Goal: Task Accomplishment & Management: Manage account settings

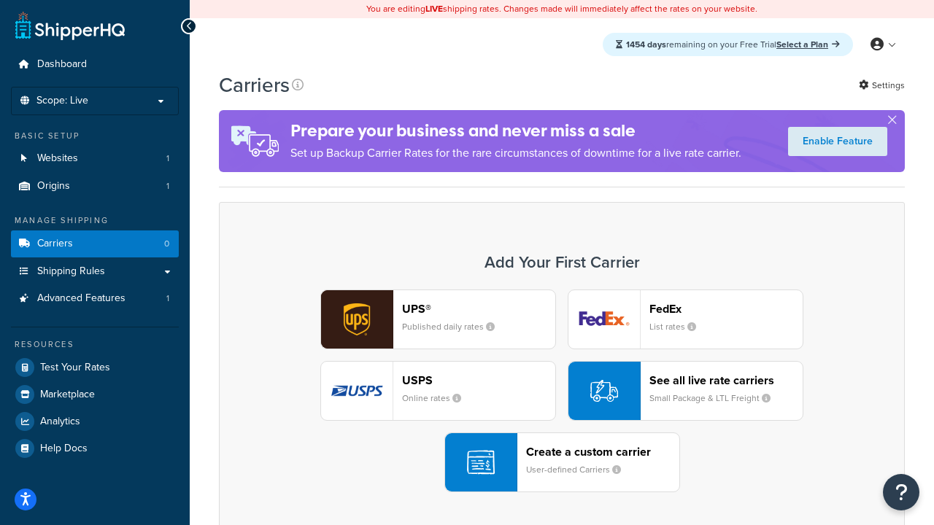
click at [562, 391] on div "UPS® Published daily rates FedEx List rates USPS Online rates See all live rate…" at bounding box center [561, 391] width 655 height 203
click at [726, 308] on header "FedEx" at bounding box center [725, 309] width 153 height 14
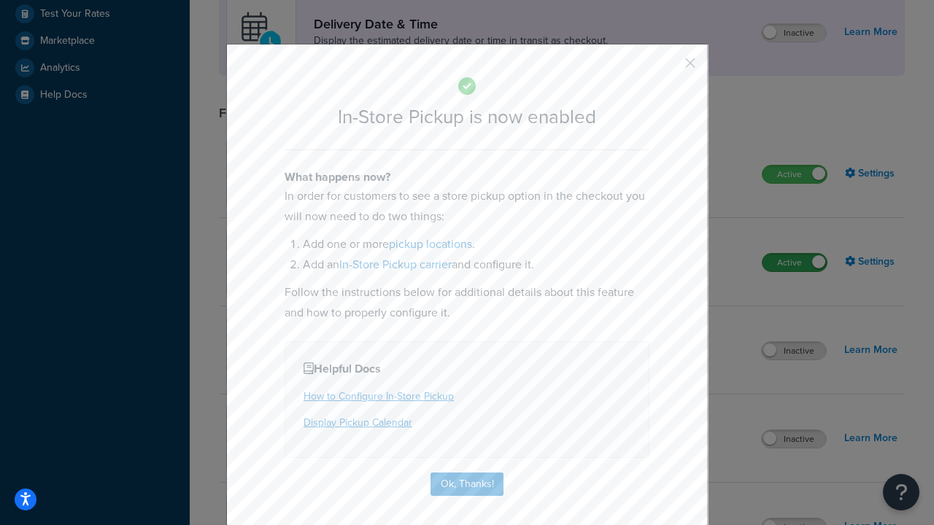
scroll to position [409, 0]
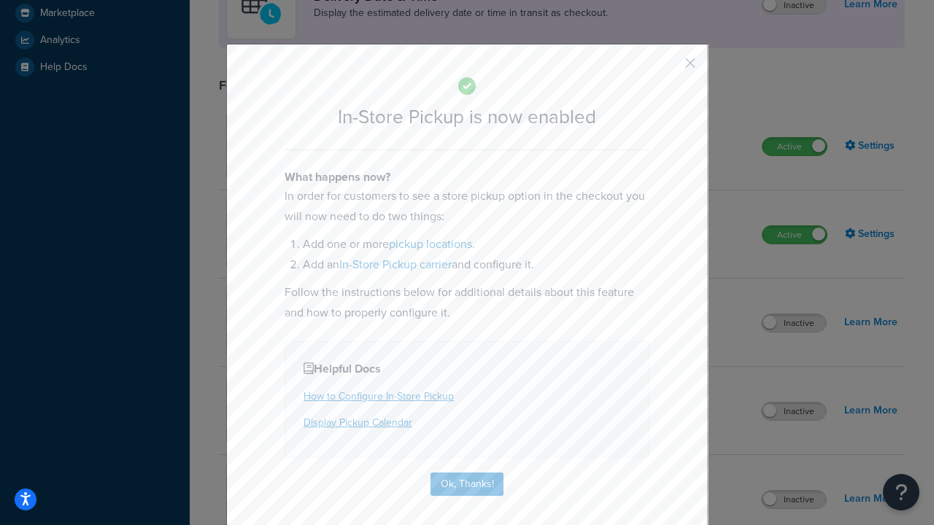
click at [668, 68] on button "button" at bounding box center [669, 68] width 4 height 4
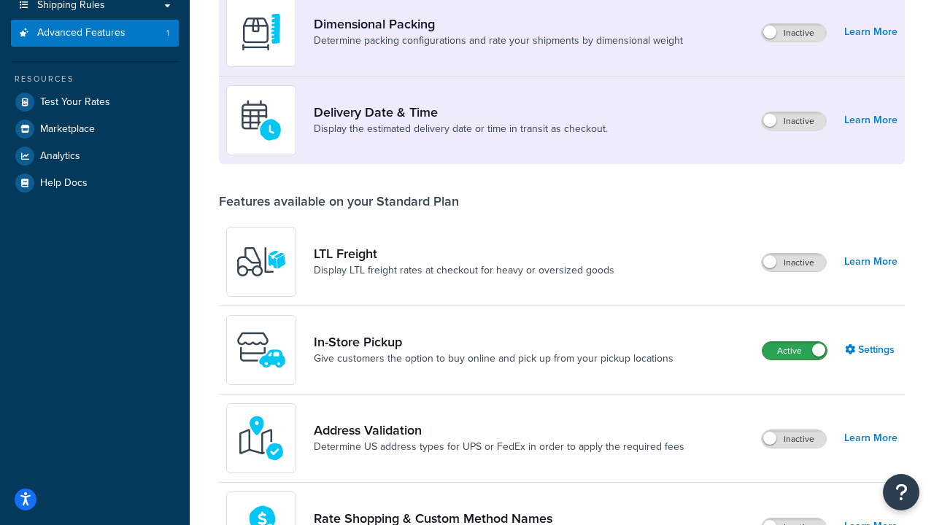
click at [794, 351] on label "Active" at bounding box center [794, 351] width 64 height 18
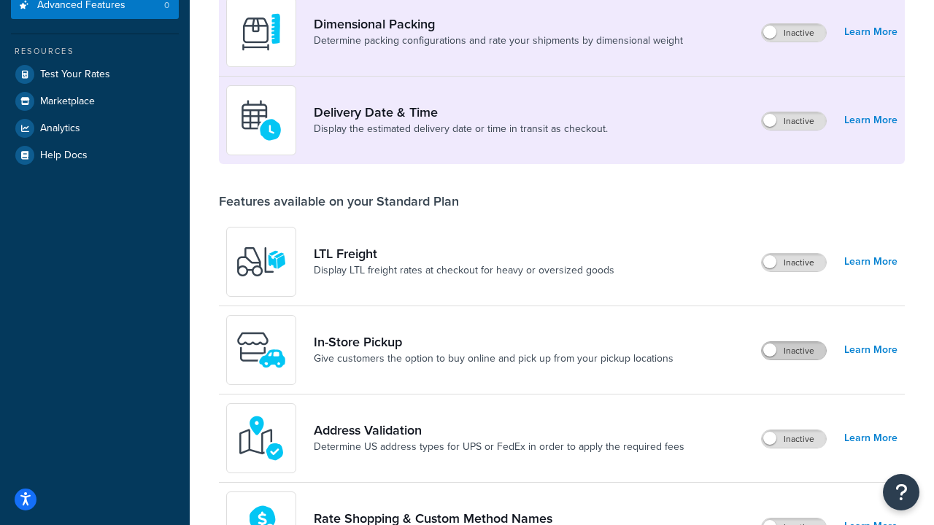
scroll to position [266, 0]
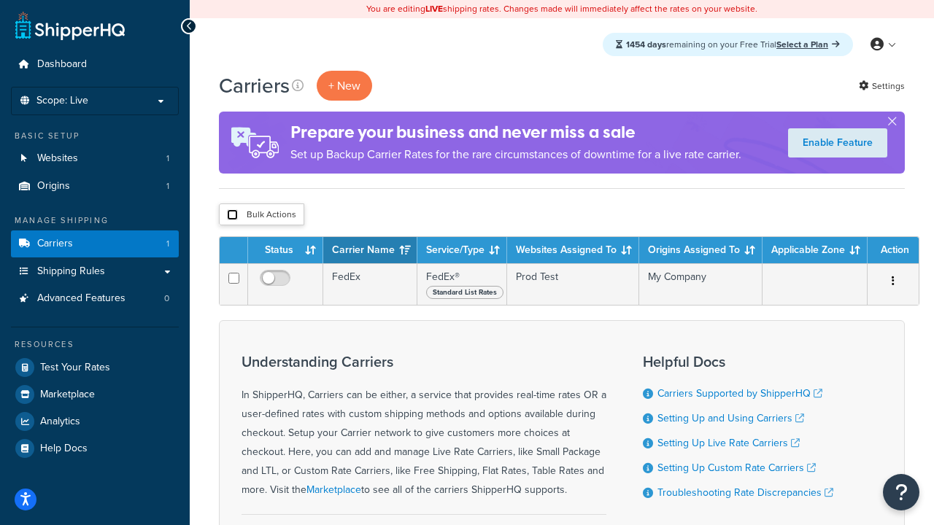
click at [232, 215] on input "checkbox" at bounding box center [232, 214] width 11 height 11
checkbox input "true"
click at [0, 0] on button "Delete" at bounding box center [0, 0] width 0 height 0
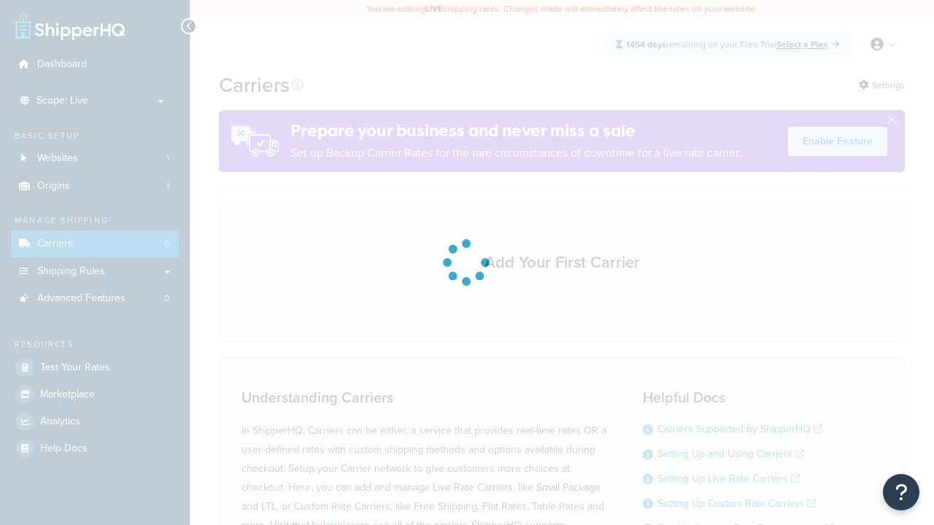
scroll to position [128, 0]
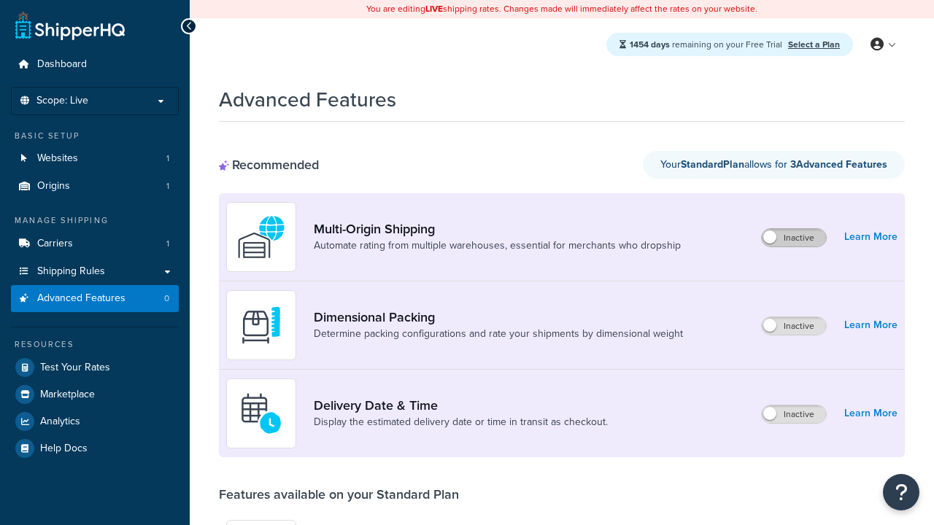
click at [793, 238] on label "Inactive" at bounding box center [793, 238] width 64 height 18
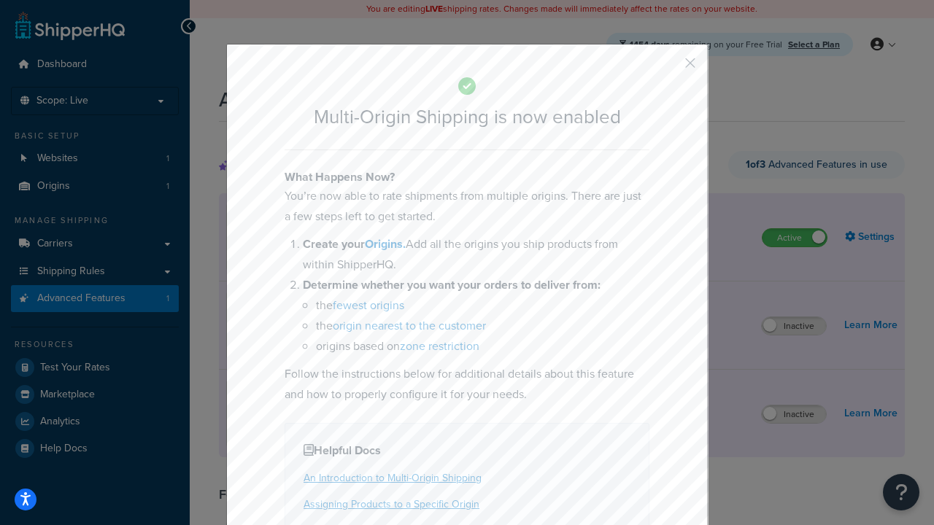
click at [668, 68] on button "button" at bounding box center [669, 68] width 4 height 4
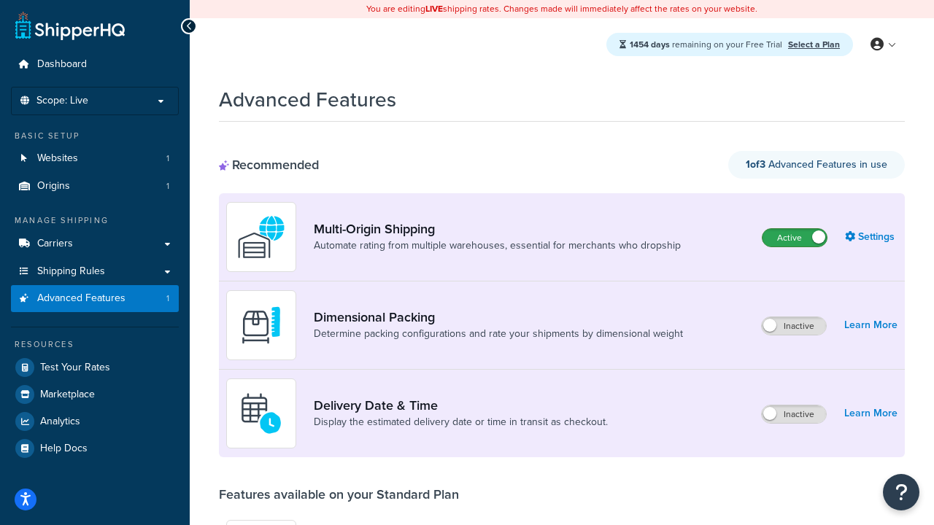
click at [794, 229] on label "Active" at bounding box center [794, 238] width 64 height 18
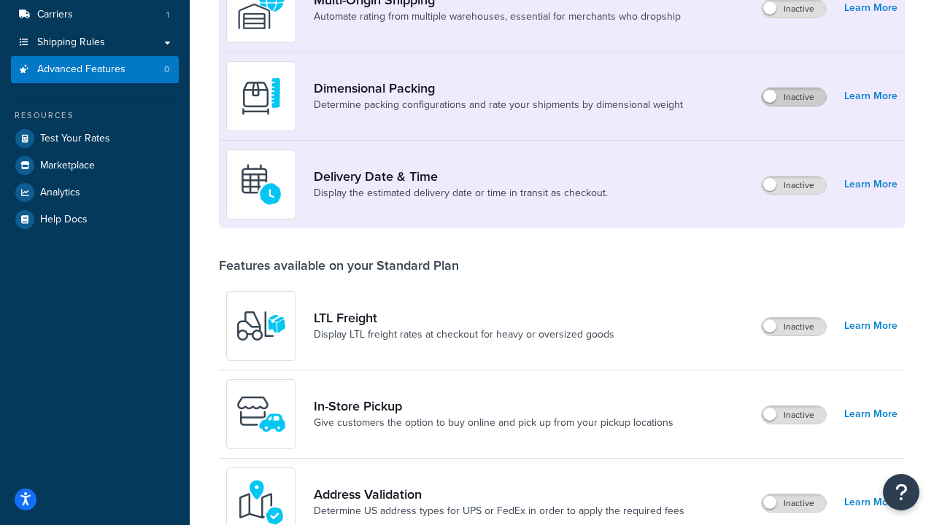
click at [793, 97] on label "Inactive" at bounding box center [793, 97] width 64 height 18
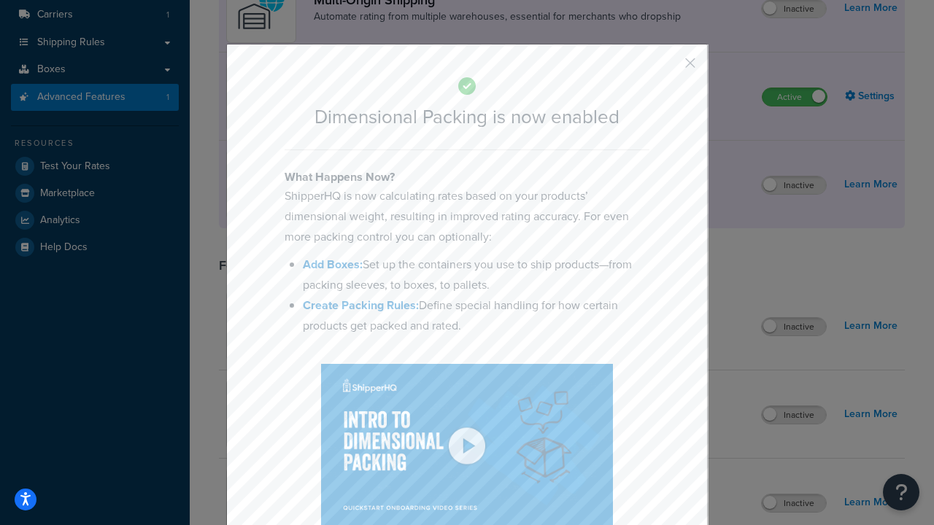
click at [668, 66] on button "button" at bounding box center [669, 68] width 4 height 4
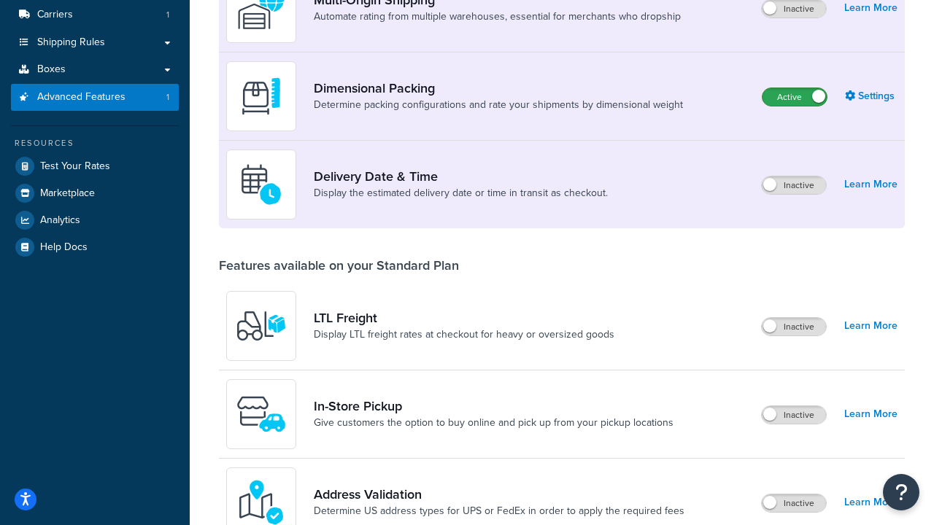
click at [794, 97] on label "Active" at bounding box center [794, 97] width 64 height 18
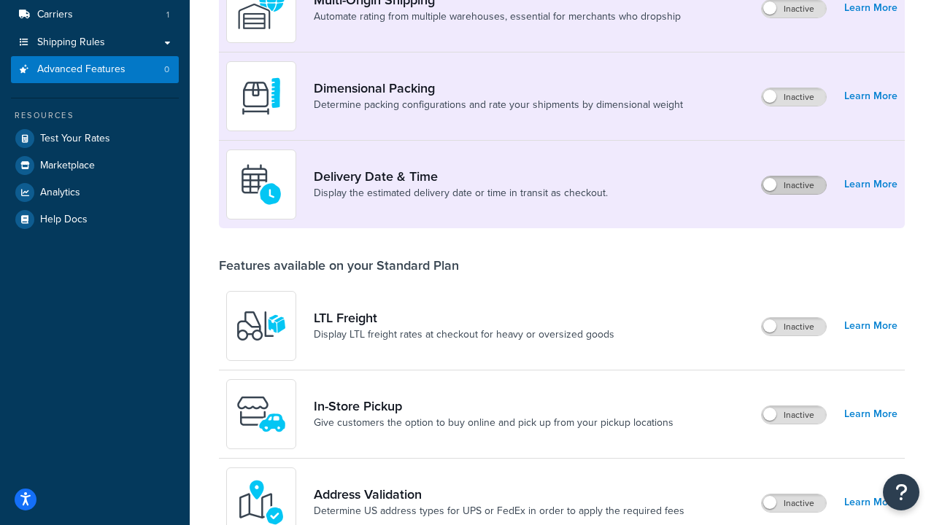
click at [793, 185] on label "Inactive" at bounding box center [793, 185] width 64 height 18
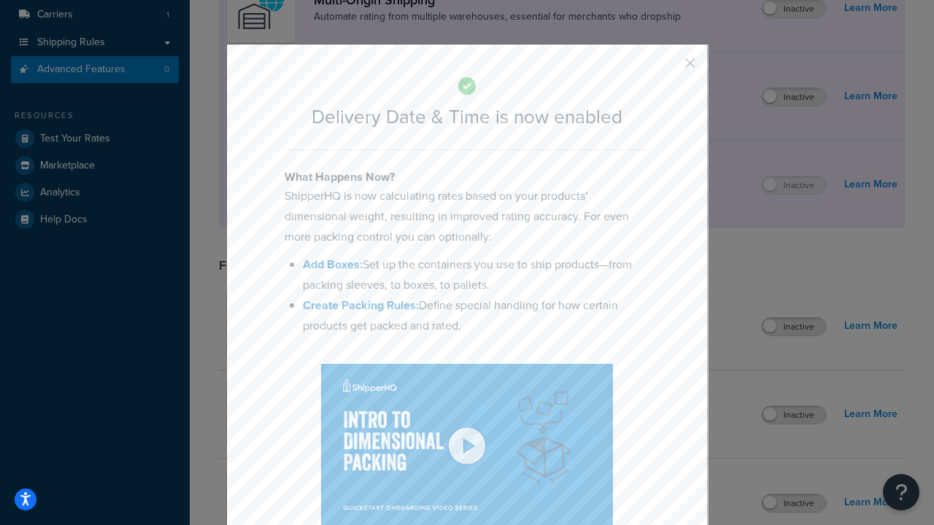
click at [668, 66] on button "button" at bounding box center [669, 68] width 4 height 4
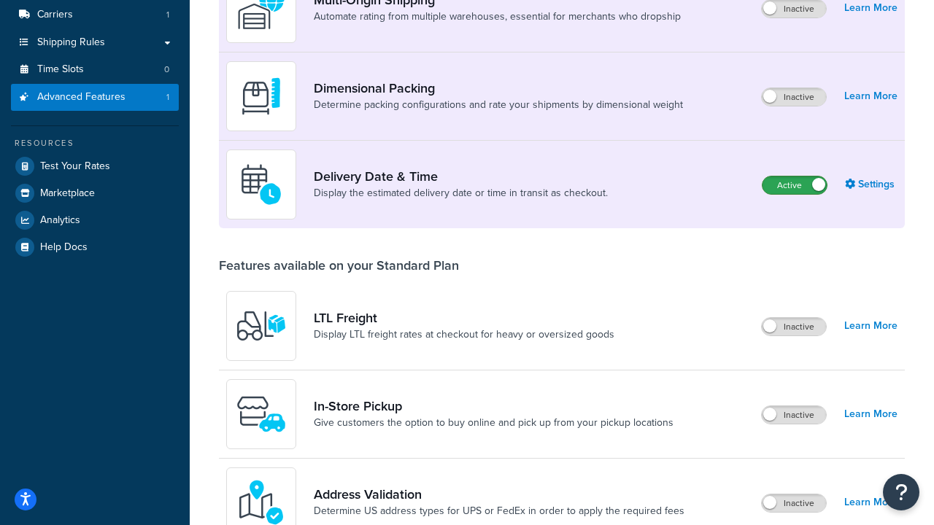
click at [794, 185] on label "Active" at bounding box center [794, 185] width 64 height 18
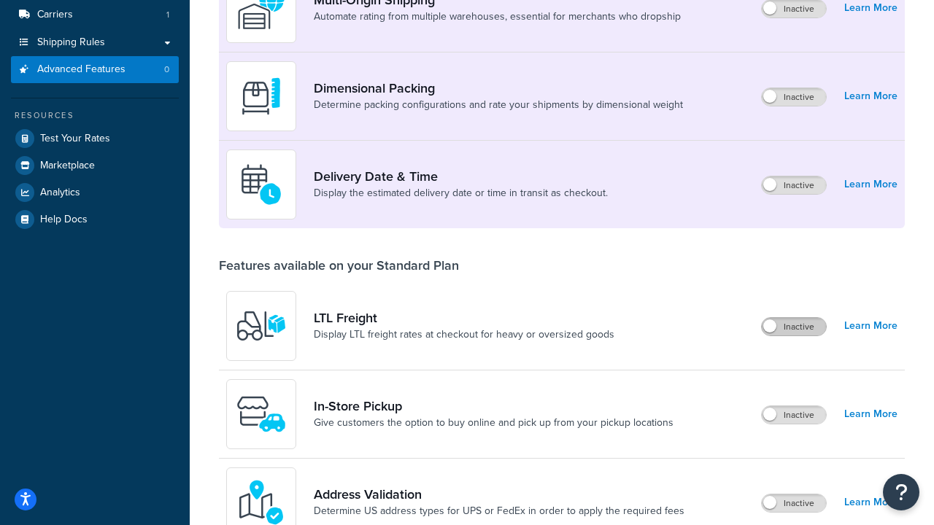
click at [793, 327] on label "Inactive" at bounding box center [793, 327] width 64 height 18
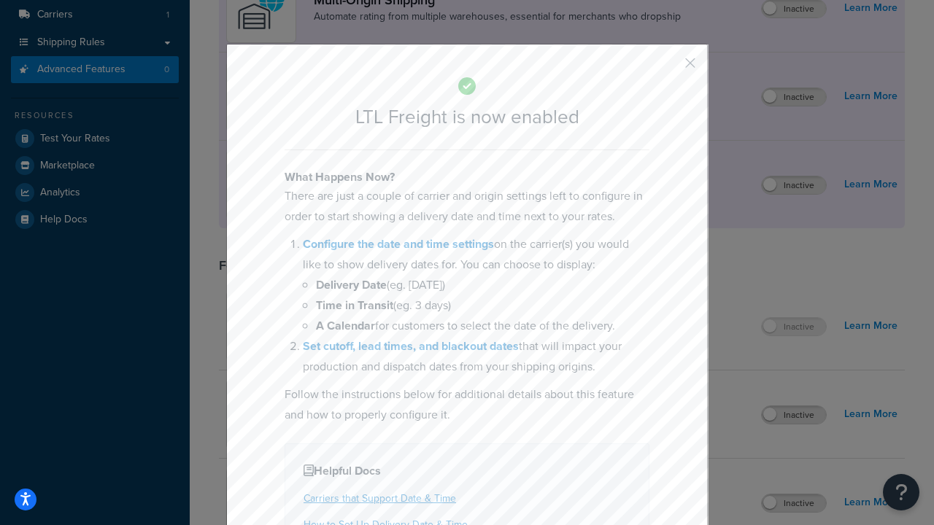
click at [668, 66] on button "button" at bounding box center [669, 68] width 4 height 4
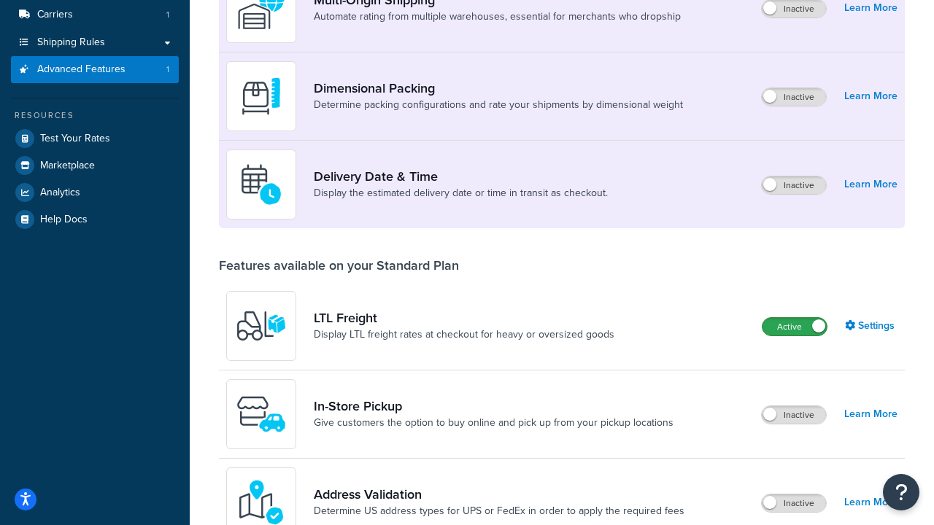
click at [794, 318] on label "Active" at bounding box center [794, 327] width 64 height 18
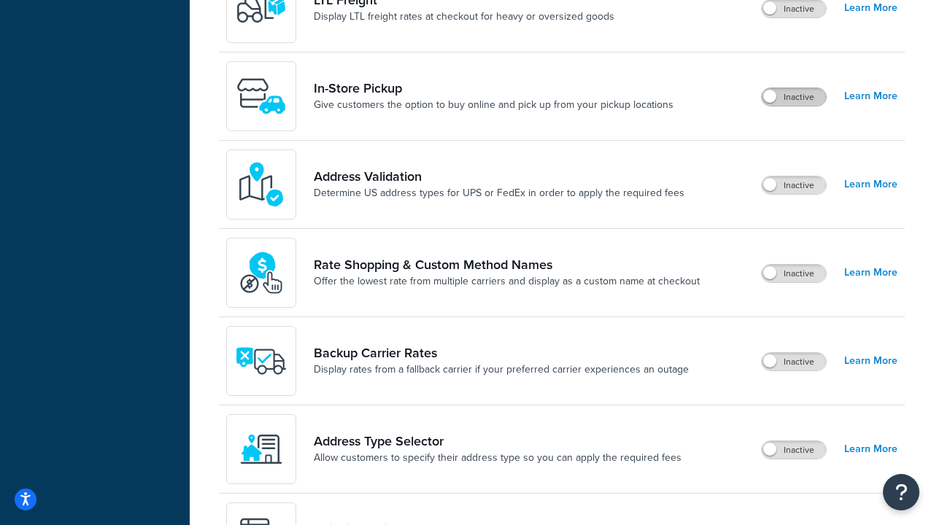
click at [793, 97] on label "Inactive" at bounding box center [793, 97] width 64 height 18
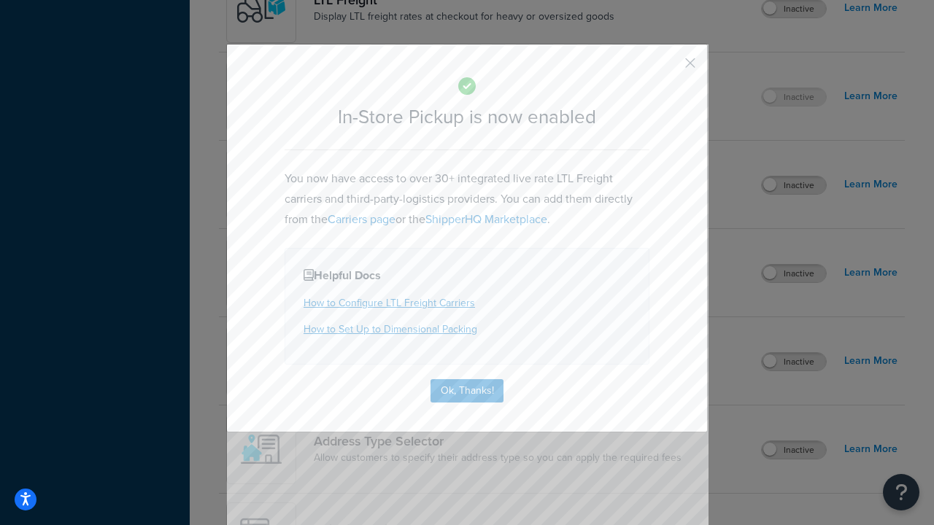
click at [668, 68] on button "button" at bounding box center [669, 68] width 4 height 4
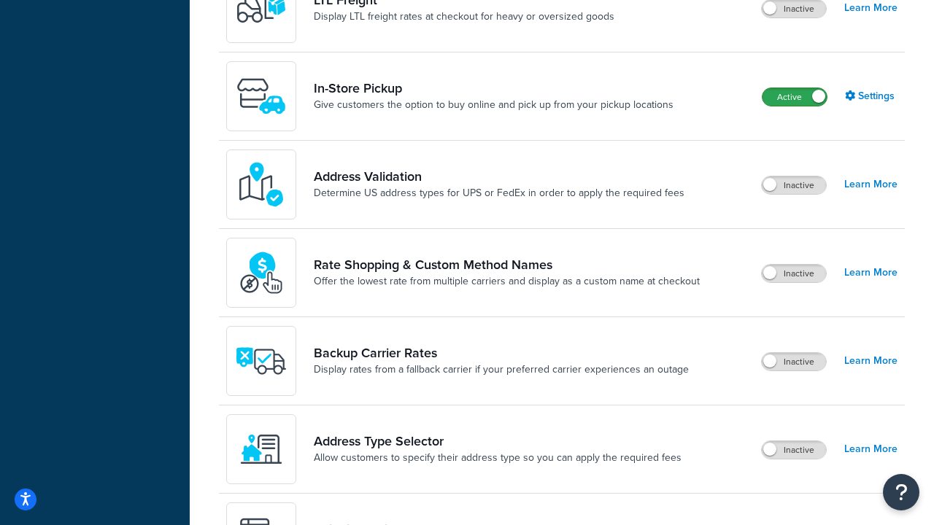
click at [794, 88] on label "Active" at bounding box center [794, 97] width 64 height 18
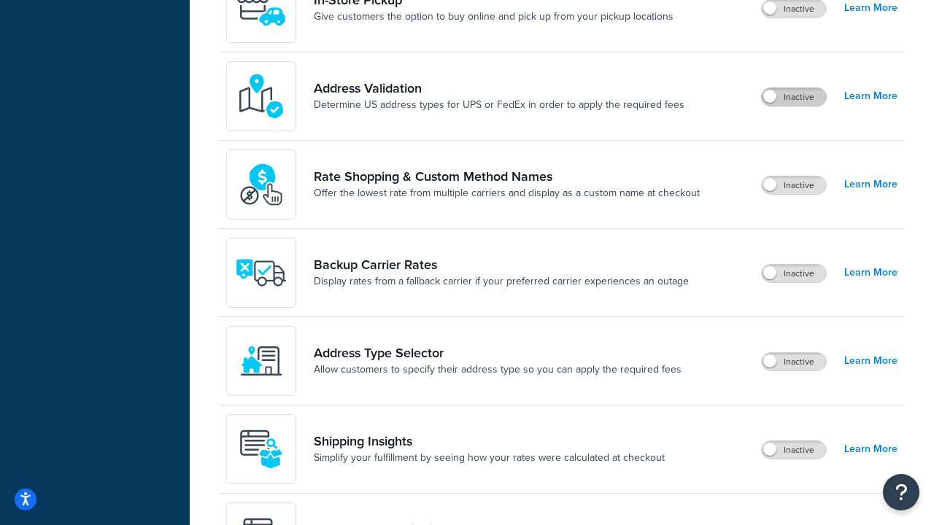
click at [793, 97] on label "Inactive" at bounding box center [793, 97] width 64 height 18
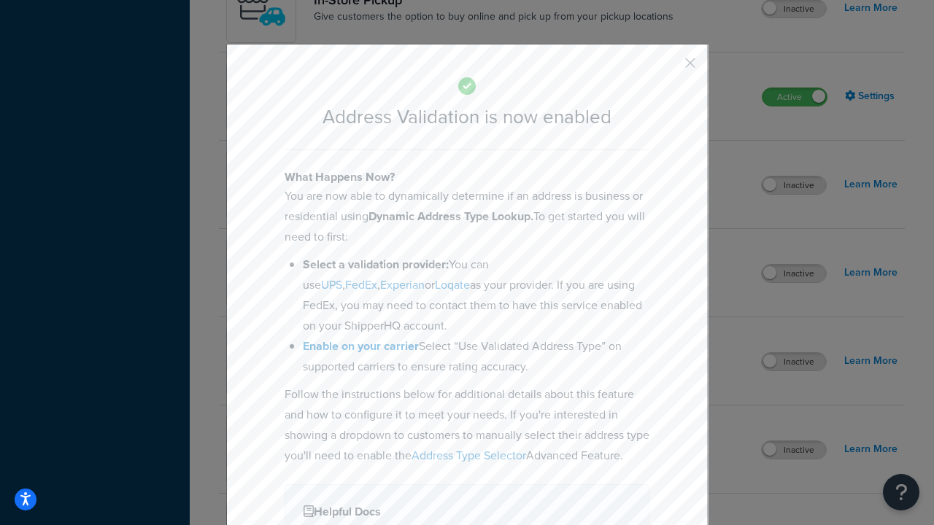
click at [668, 68] on button "button" at bounding box center [669, 68] width 4 height 4
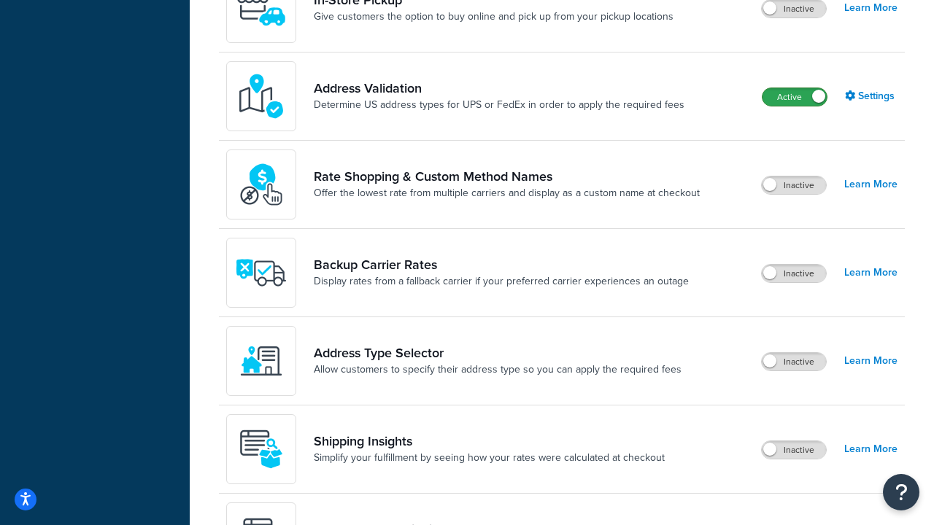
click at [794, 88] on label "Active" at bounding box center [794, 97] width 64 height 18
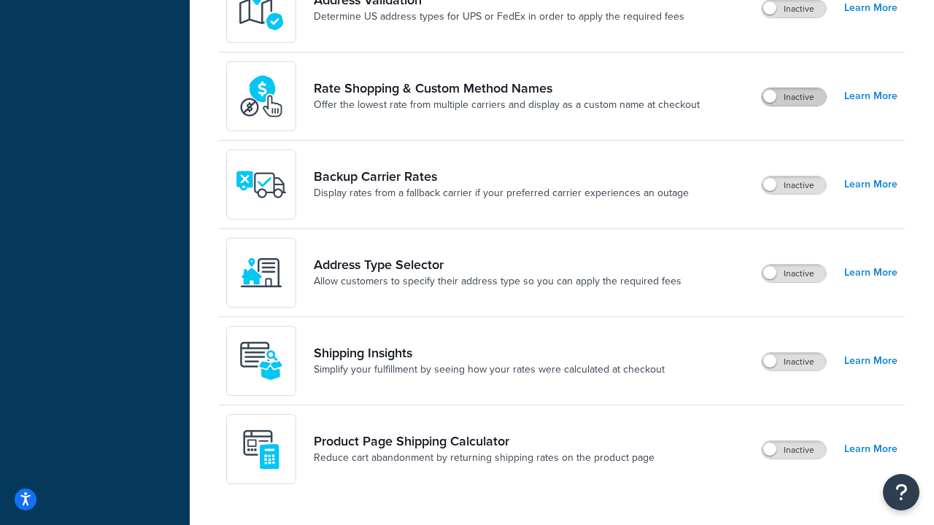
click at [793, 97] on label "Inactive" at bounding box center [793, 97] width 64 height 18
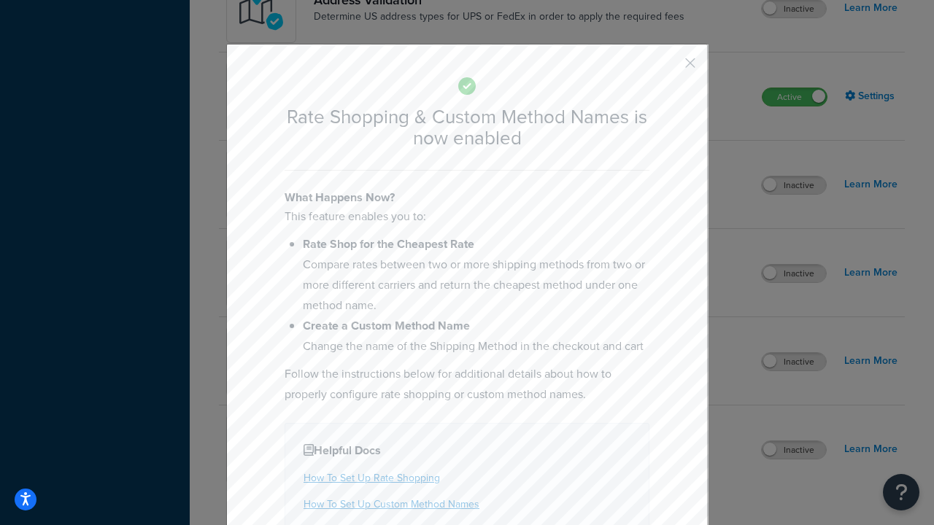
click at [668, 68] on button "button" at bounding box center [669, 68] width 4 height 4
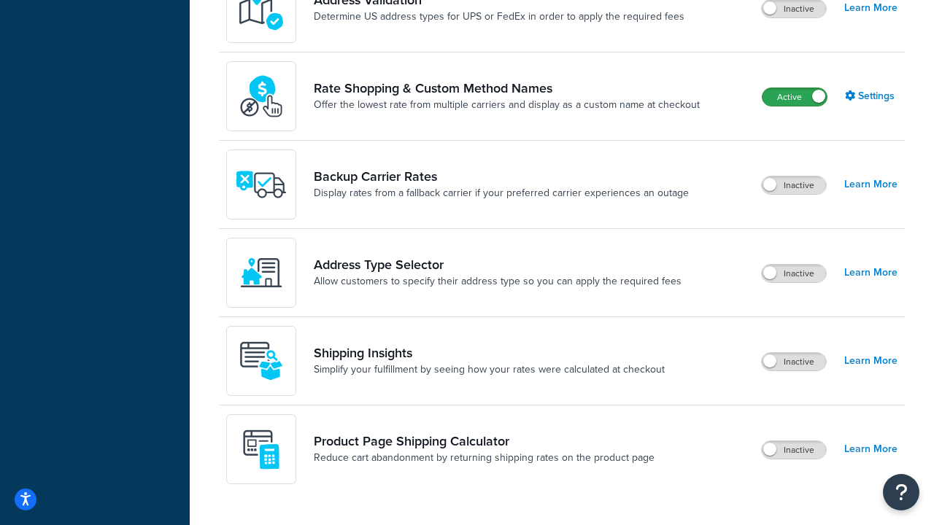
click at [794, 88] on label "Active" at bounding box center [794, 97] width 64 height 18
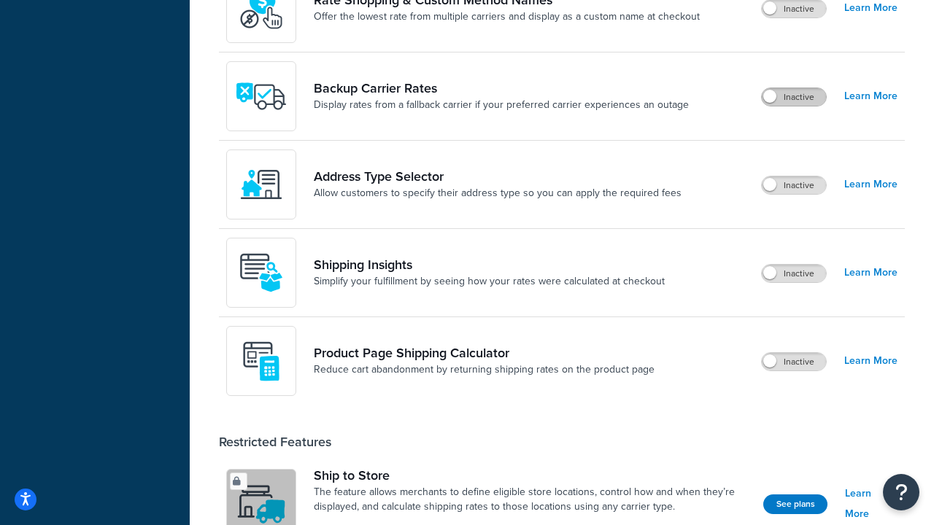
click at [793, 97] on label "Inactive" at bounding box center [793, 97] width 64 height 18
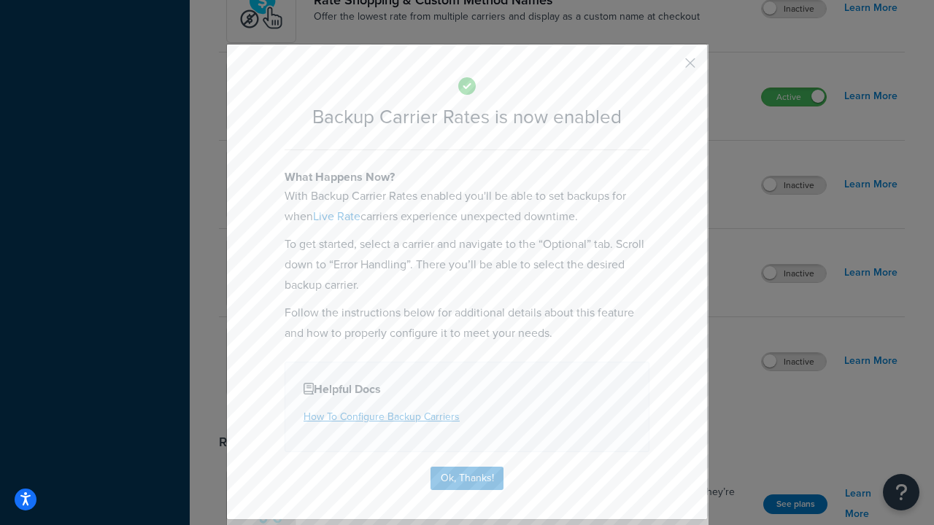
click at [668, 68] on button "button" at bounding box center [669, 68] width 4 height 4
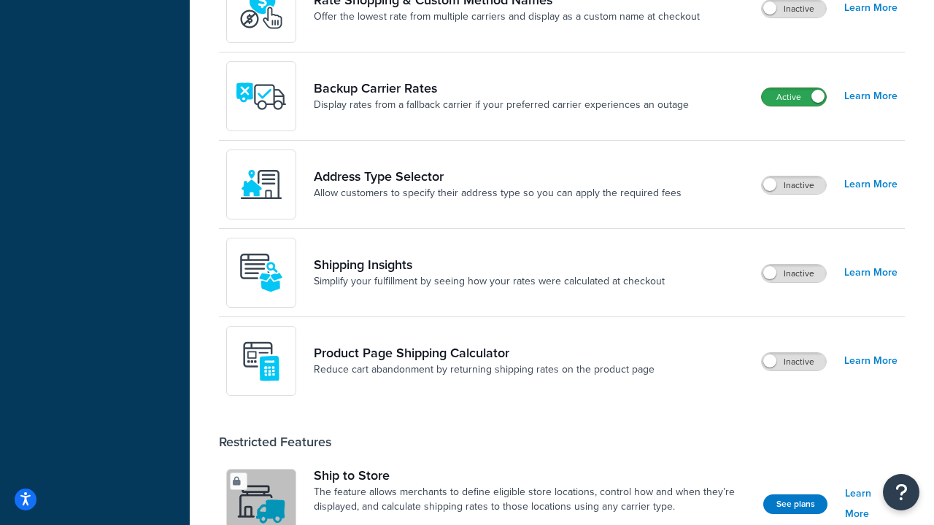
click at [793, 88] on label "Active" at bounding box center [793, 97] width 64 height 18
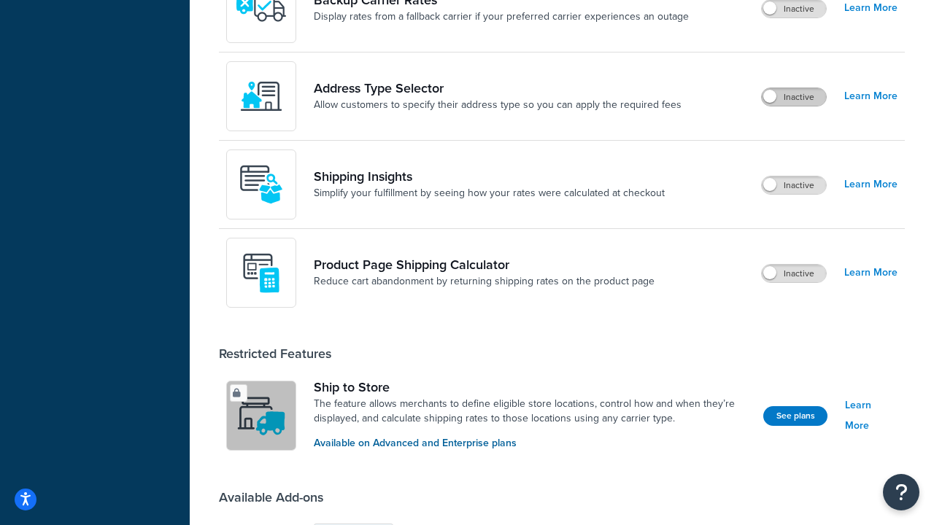
click at [793, 97] on label "Inactive" at bounding box center [793, 97] width 64 height 18
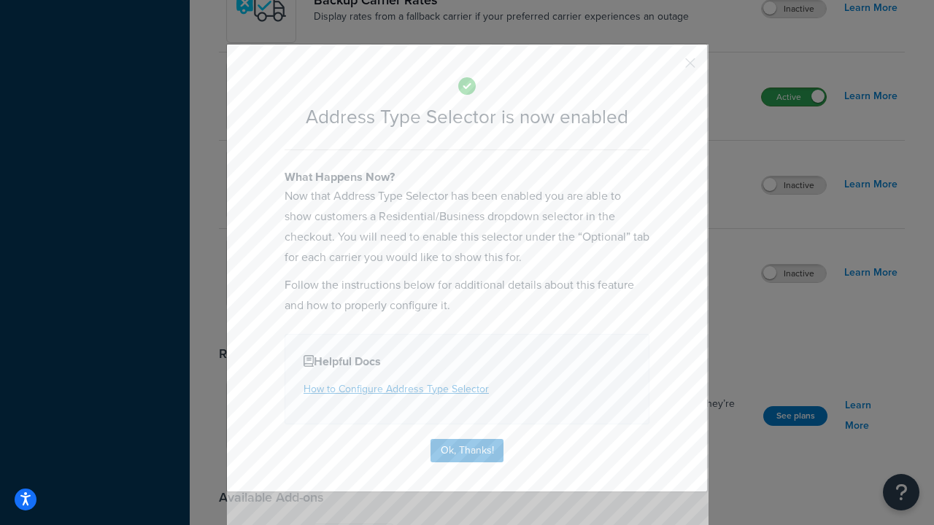
click at [668, 68] on button "button" at bounding box center [669, 68] width 4 height 4
click at [793, 97] on label "Active" at bounding box center [793, 97] width 64 height 18
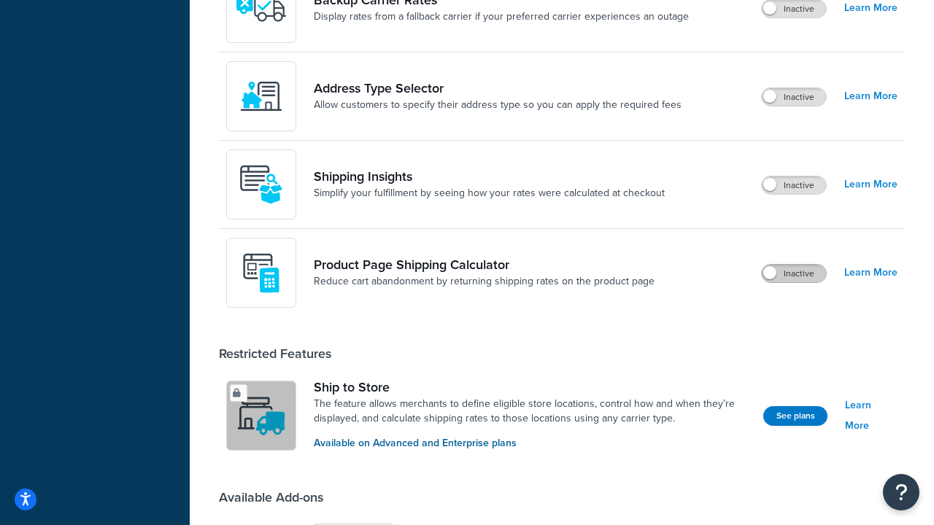
click at [793, 273] on label "Inactive" at bounding box center [793, 274] width 64 height 18
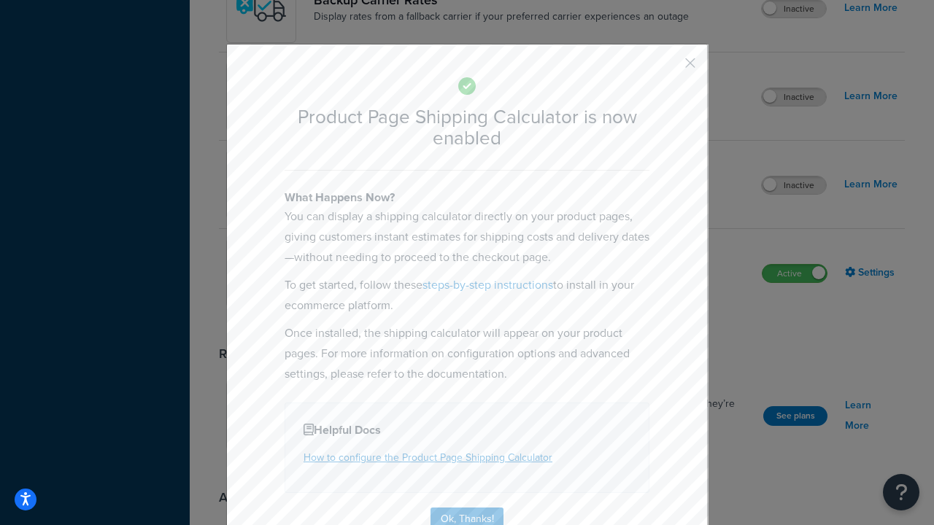
click at [668, 68] on button "button" at bounding box center [669, 68] width 4 height 4
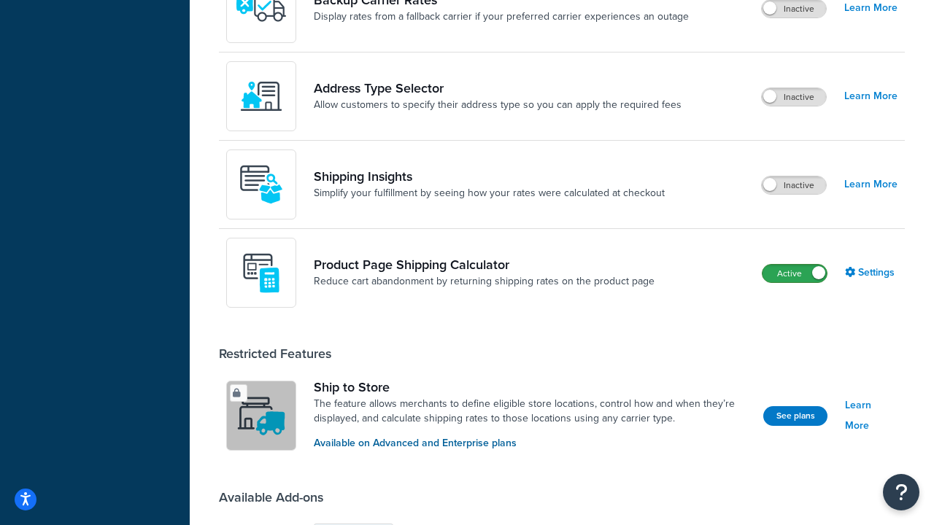
click at [794, 265] on label "Active" at bounding box center [794, 274] width 64 height 18
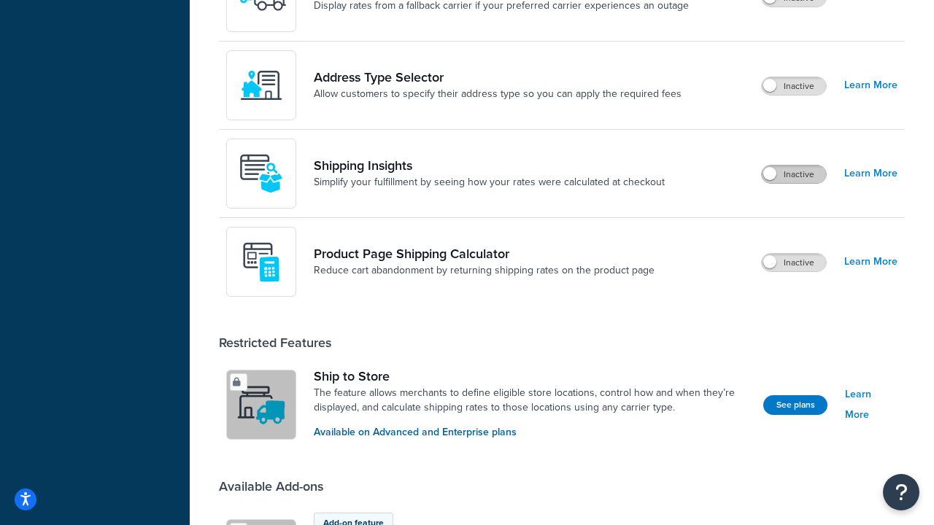
click at [793, 174] on label "Inactive" at bounding box center [793, 175] width 64 height 18
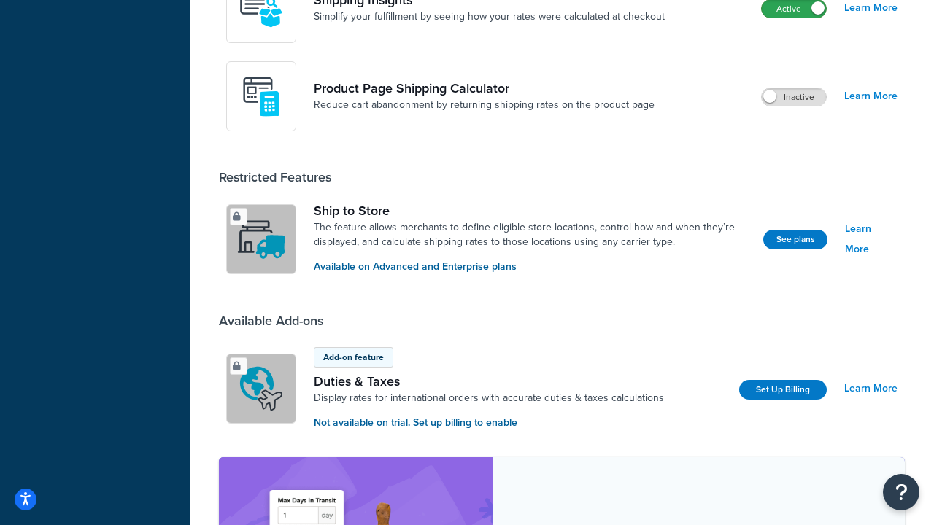
click at [793, 18] on label "Active" at bounding box center [793, 9] width 64 height 18
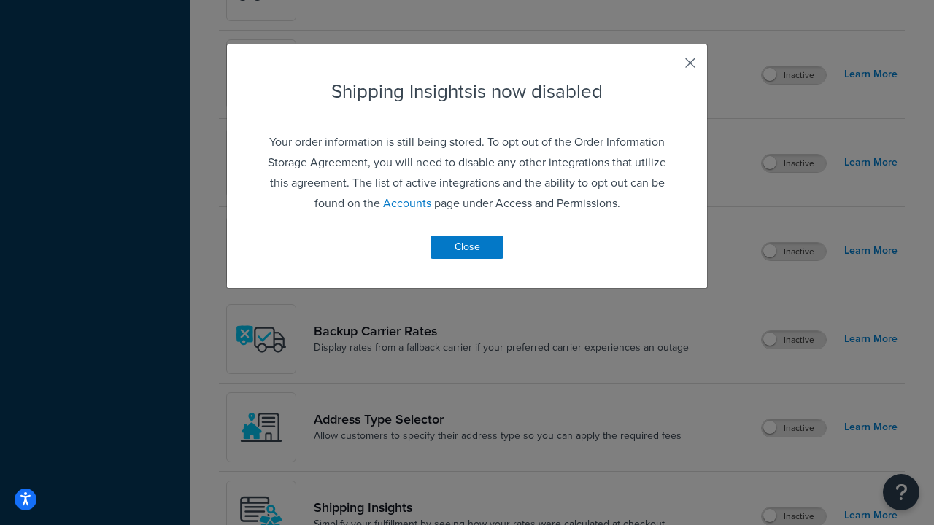
click at [668, 68] on button "button" at bounding box center [669, 68] width 4 height 4
